Goal: Find contact information: Find contact information

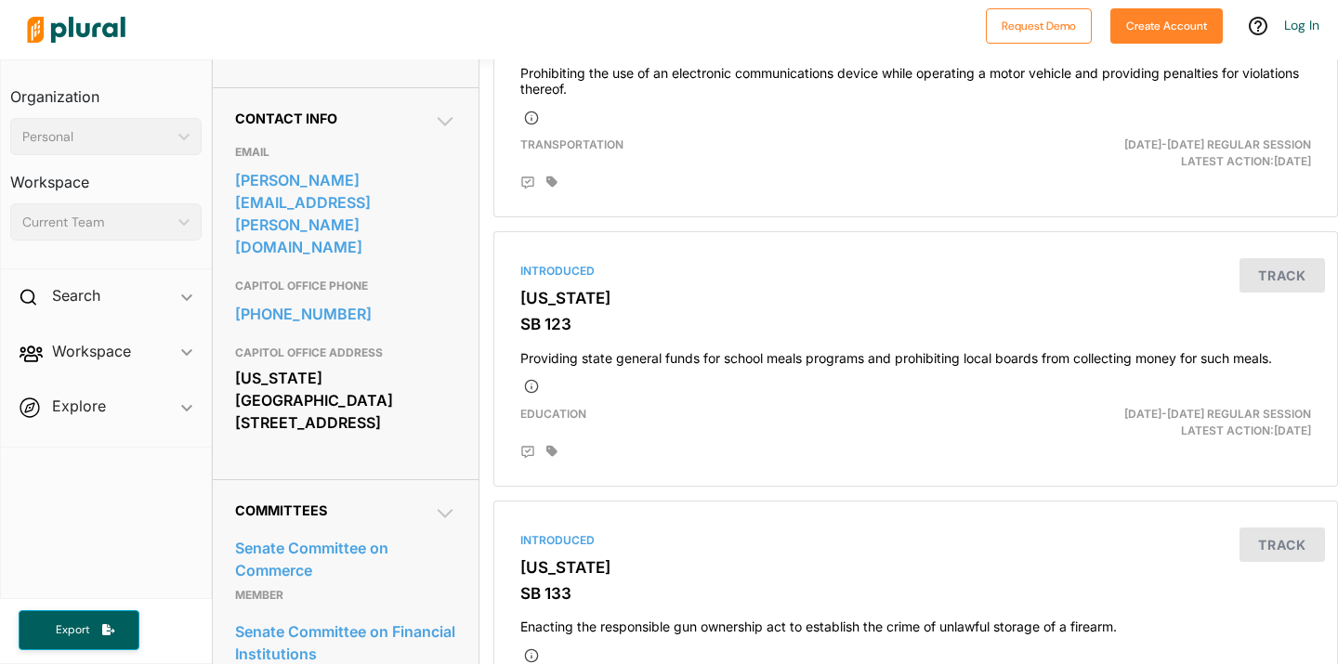
scroll to position [550, 0]
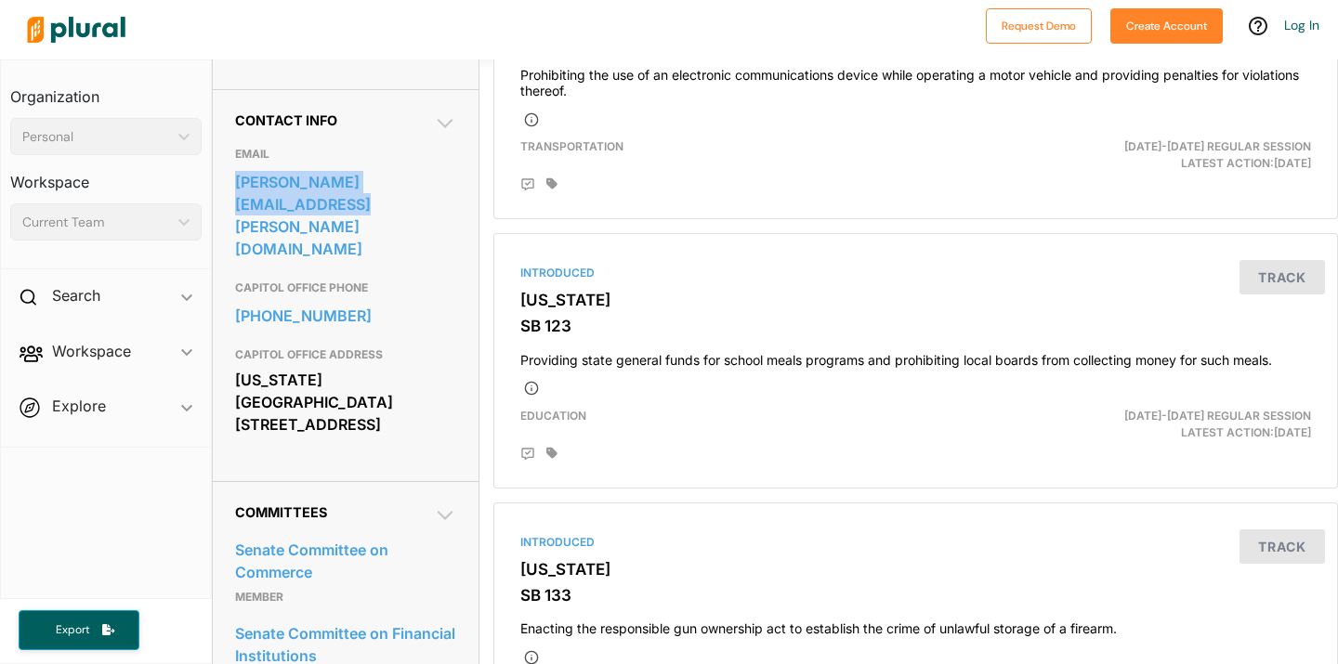
drag, startPoint x: 325, startPoint y: 252, endPoint x: 233, endPoint y: 218, distance: 97.8
click at [232, 218] on div "Contact Info EMAIL cindy.holscher@senate.ks.gov CAPITOL OFFICE PHONE 785-296-76…" at bounding box center [346, 285] width 266 height 392
copy link "cindy.holscher@senate.ks.gov"
click at [281, 338] on div "CAPITOL OFFICE ADDRESS Kansas State Capitol Building 300 SW 10th St. Topeka, KS…" at bounding box center [345, 391] width 221 height 106
click at [294, 366] on div "[US_STATE][GEOGRAPHIC_DATA] [STREET_ADDRESS]" at bounding box center [345, 402] width 221 height 72
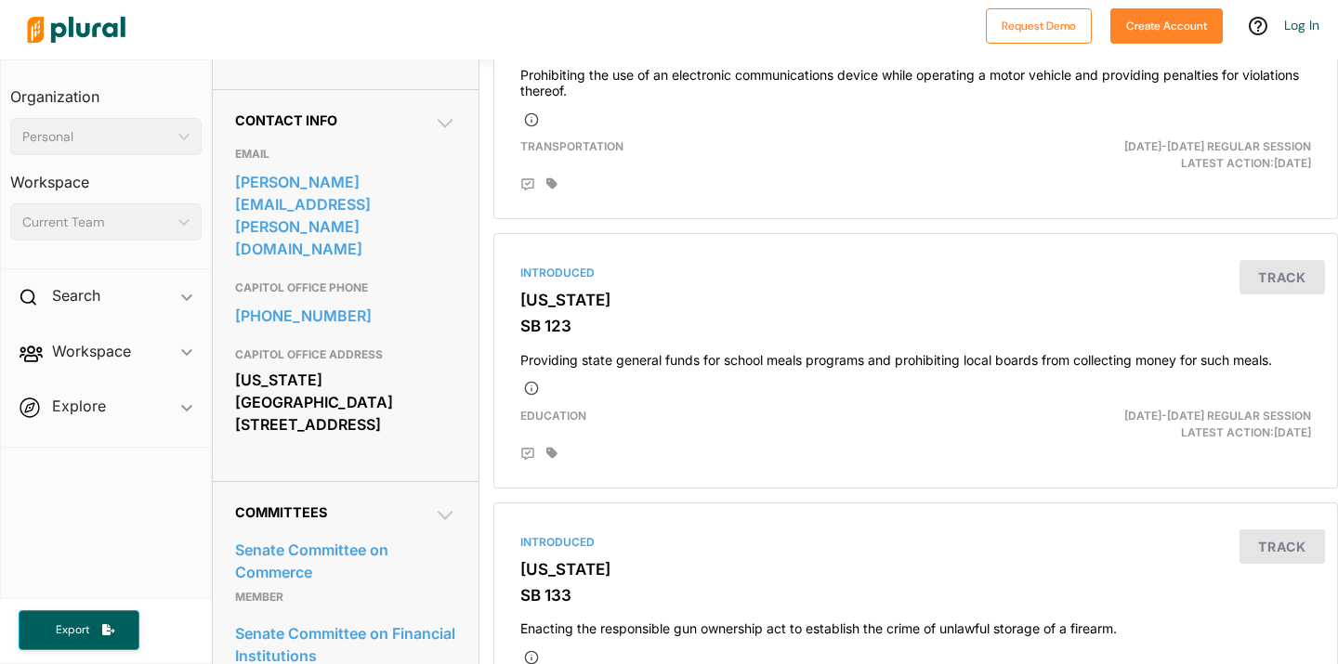
click at [346, 344] on h3 "CAPITOL OFFICE ADDRESS" at bounding box center [345, 355] width 221 height 22
click at [410, 307] on link "785-296-7659" at bounding box center [345, 316] width 221 height 28
drag, startPoint x: 454, startPoint y: 344, endPoint x: 389, endPoint y: 320, distance: 69.0
click at [387, 320] on div "CAPITOL OFFICE PHONE 785-296-7659 CAPITOL OFFICE ADDRESS Kansas State Capitol B…" at bounding box center [345, 357] width 221 height 173
click at [455, 344] on h3 "CAPITOL OFFICE ADDRESS" at bounding box center [345, 355] width 221 height 22
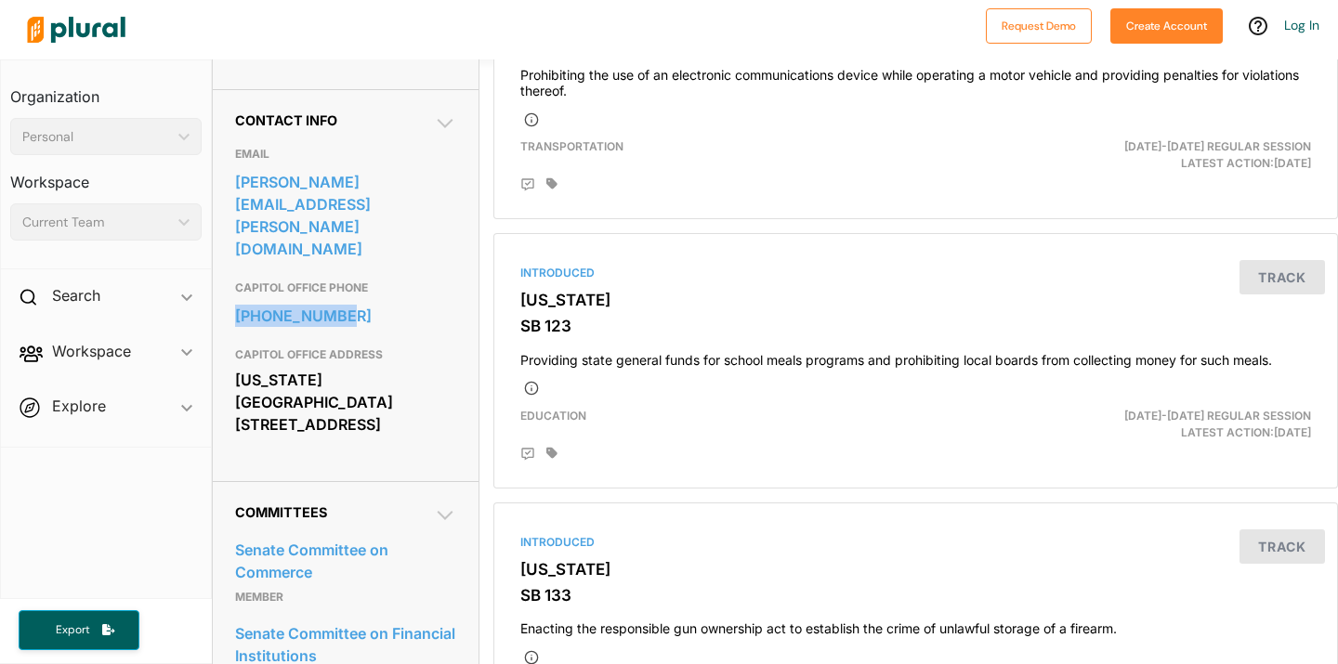
drag, startPoint x: 430, startPoint y: 325, endPoint x: 233, endPoint y: 307, distance: 197.7
click at [232, 307] on div "Contact Info EMAIL cindy.holscher@senate.ks.gov CAPITOL OFFICE PHONE 785-296-76…" at bounding box center [346, 285] width 266 height 392
copy link "785-296-7659"
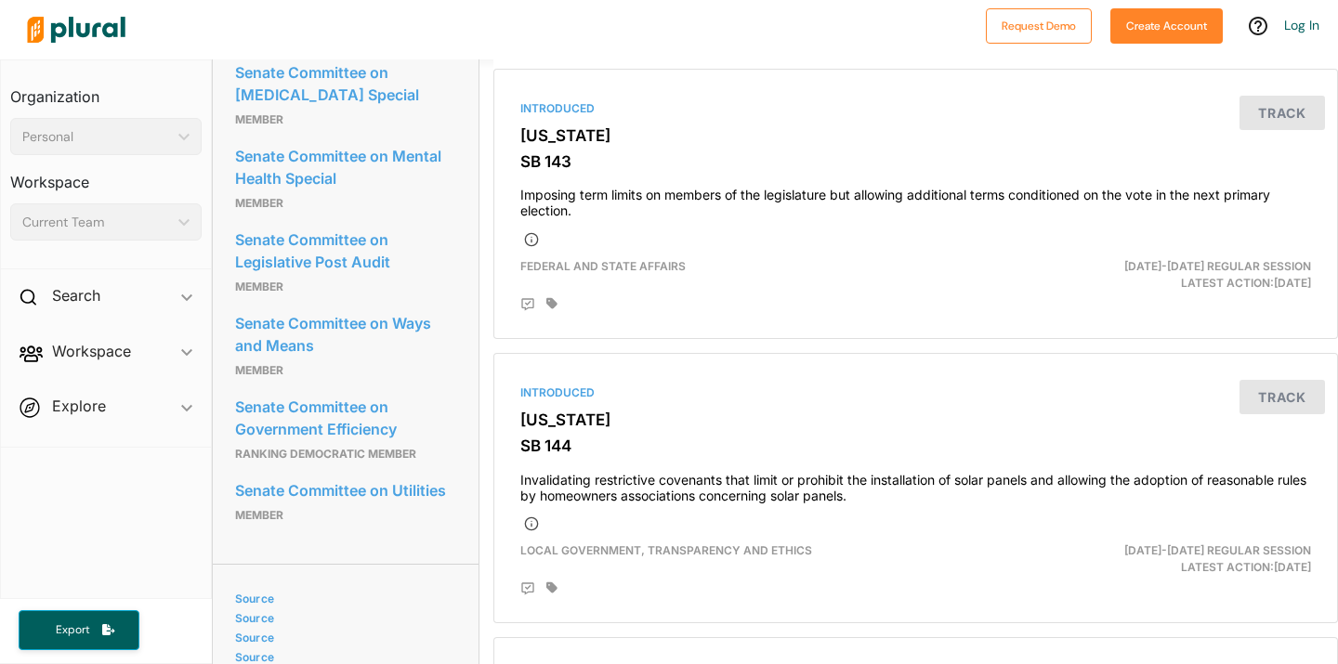
scroll to position [2410, 0]
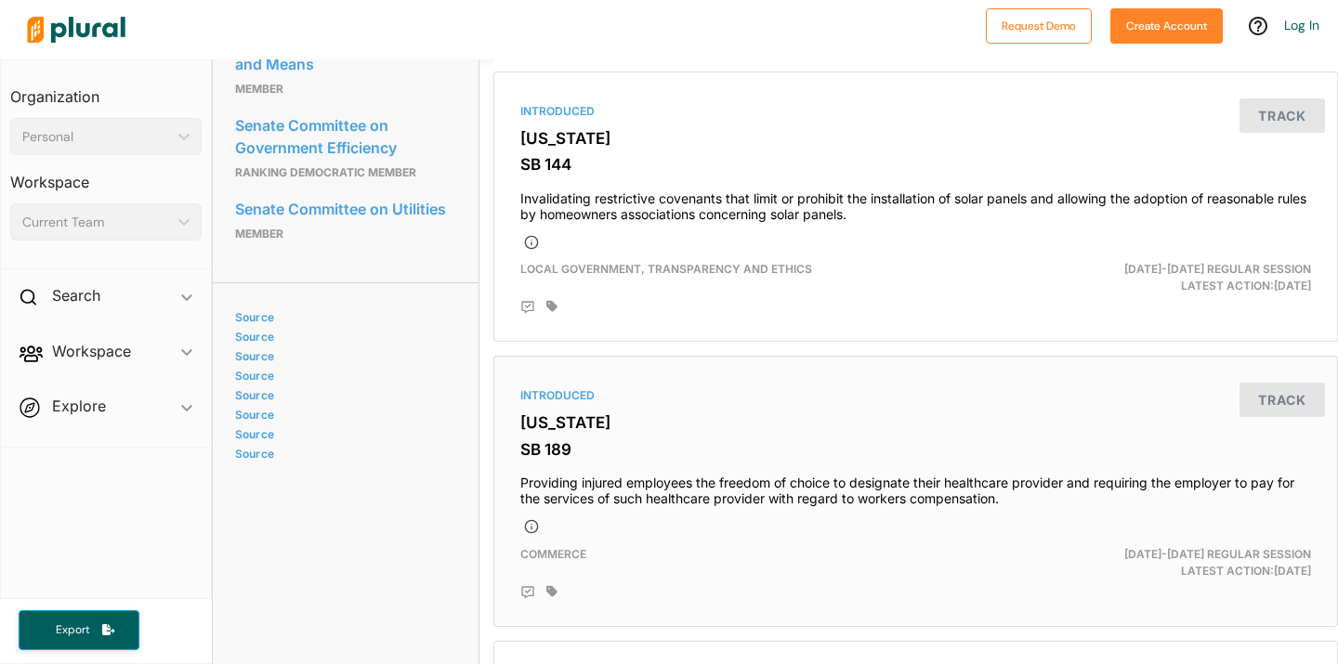
scroll to position [1982, 0]
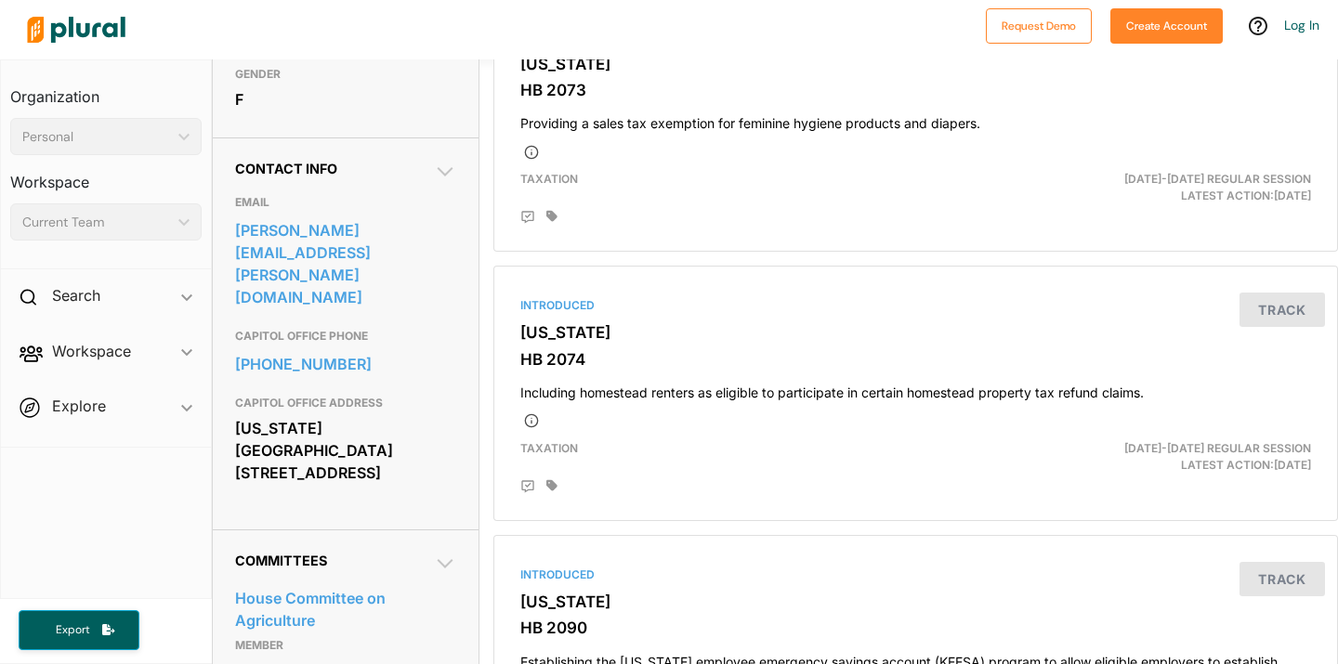
scroll to position [503, 0]
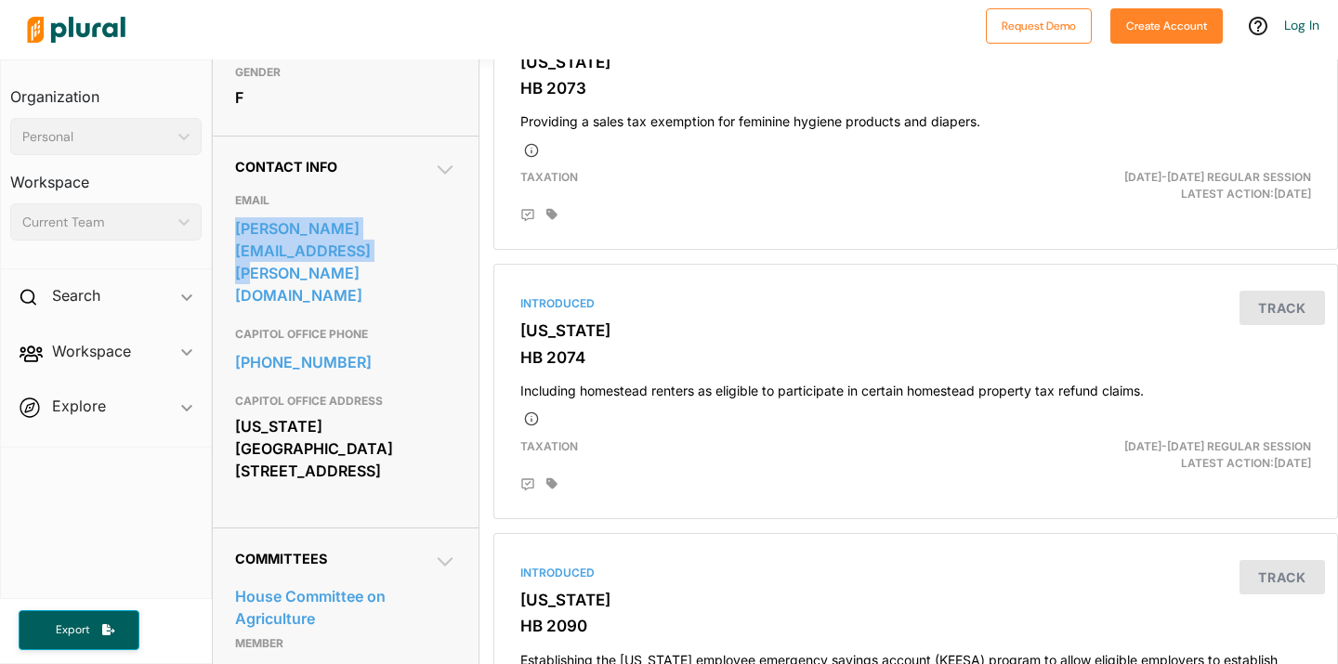
drag, startPoint x: 394, startPoint y: 305, endPoint x: 232, endPoint y: 265, distance: 166.5
click at [232, 265] on div "Contact Info EMAIL [PERSON_NAME][EMAIL_ADDRESS][PERSON_NAME][DOMAIN_NAME] CAPIT…" at bounding box center [346, 332] width 266 height 392
copy link "[PERSON_NAME][EMAIL_ADDRESS][PERSON_NAME][DOMAIN_NAME]"
click at [414, 390] on h3 "CAPITOL OFFICE ADDRESS" at bounding box center [345, 401] width 221 height 22
drag, startPoint x: 401, startPoint y: 367, endPoint x: 232, endPoint y: 352, distance: 169.7
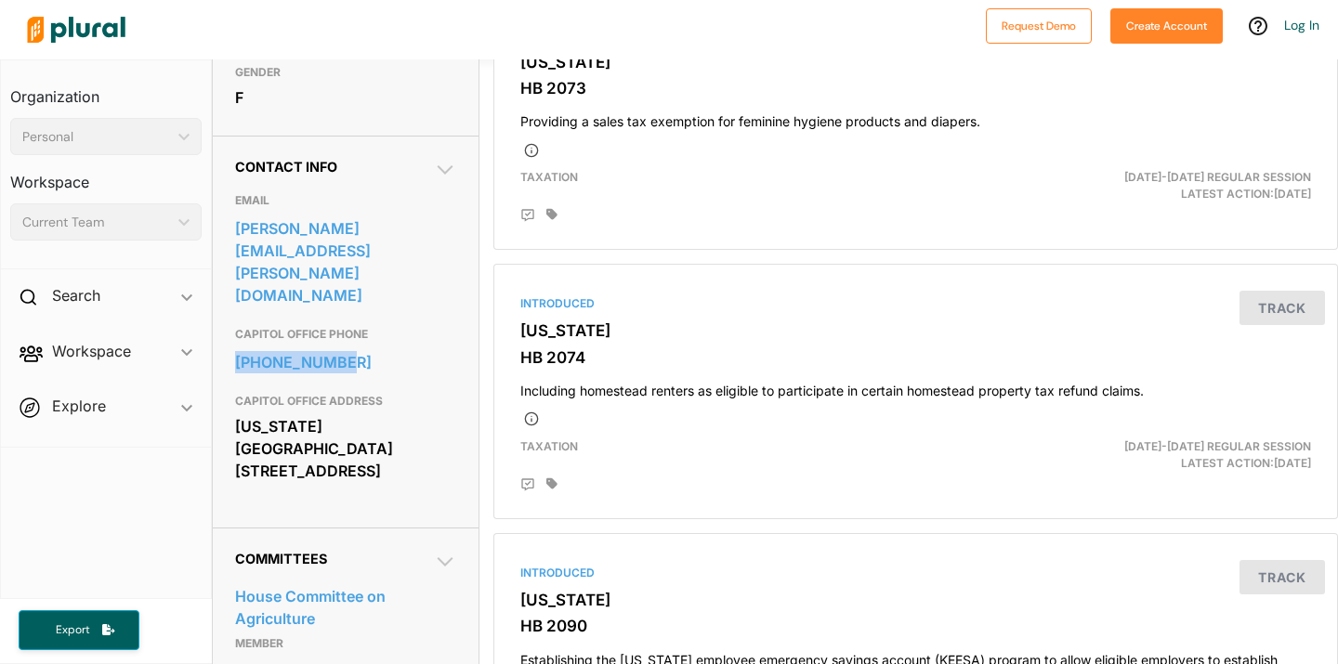
click at [232, 352] on div "Contact Info EMAIL [PERSON_NAME][EMAIL_ADDRESS][PERSON_NAME][DOMAIN_NAME] CAPIT…" at bounding box center [346, 332] width 266 height 392
copy link "[PHONE_NUMBER]"
